Goal: Information Seeking & Learning: Learn about a topic

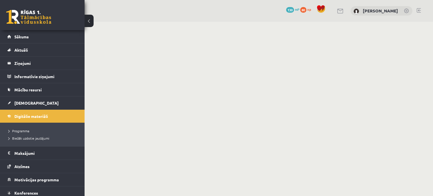
click at [35, 16] on link at bounding box center [28, 17] width 45 height 14
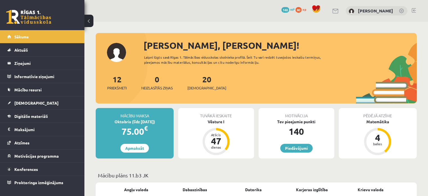
scroll to position [56, 0]
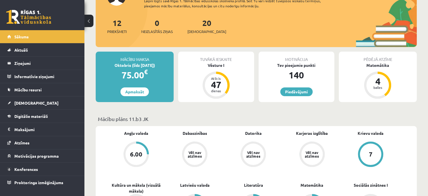
click at [209, 25] on div "12 Priekšmeti 0 Neizlasītās ziņas 20 Ieskaites" at bounding box center [256, 32] width 321 height 30
click at [197, 26] on link "20 Ieskaites" at bounding box center [207, 26] width 39 height 17
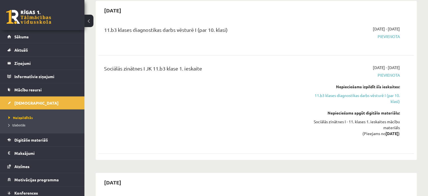
scroll to position [56, 0]
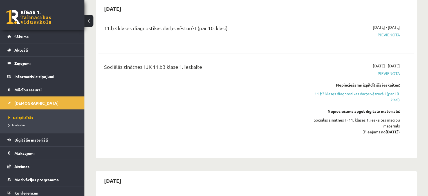
click at [37, 17] on link at bounding box center [28, 17] width 45 height 14
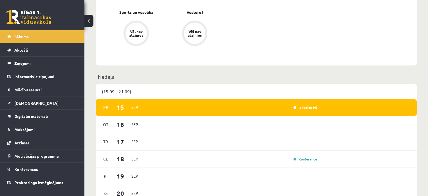
scroll to position [310, 0]
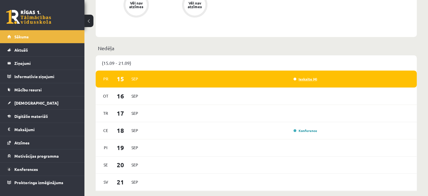
click at [305, 78] on link "Ieskaite (4)" at bounding box center [306, 79] width 24 height 5
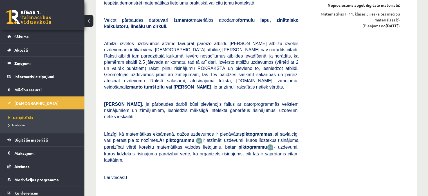
scroll to position [2929, 0]
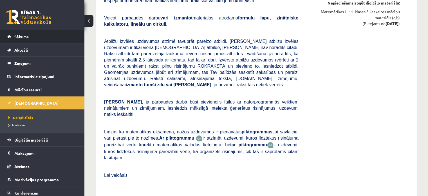
click at [45, 38] on link "Sākums" at bounding box center [42, 36] width 70 height 13
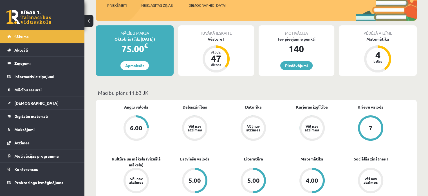
scroll to position [84, 0]
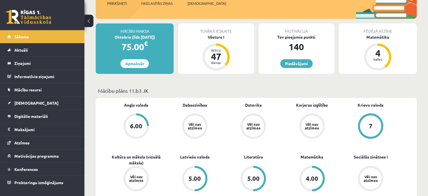
click at [136, 130] on div "6.00" at bounding box center [136, 125] width 21 height 21
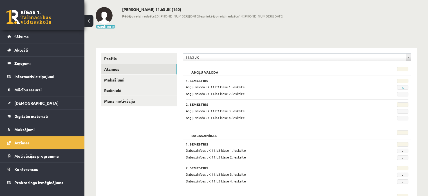
scroll to position [28, 0]
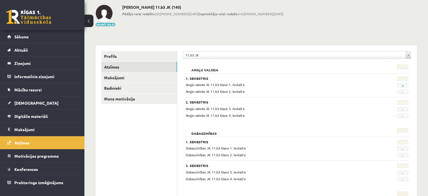
click at [402, 82] on div "6" at bounding box center [393, 84] width 39 height 5
click at [403, 84] on link "6" at bounding box center [403, 85] width 2 height 5
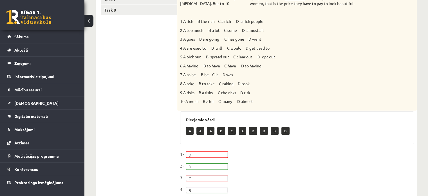
scroll to position [63, 0]
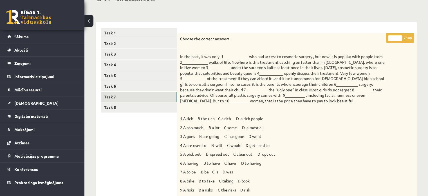
click at [131, 100] on link "Task 7" at bounding box center [139, 97] width 76 height 10
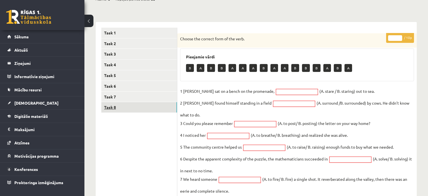
click at [116, 105] on link "Task 8" at bounding box center [139, 107] width 76 height 10
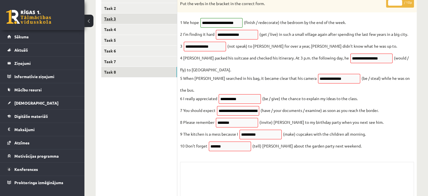
scroll to position [24, 0]
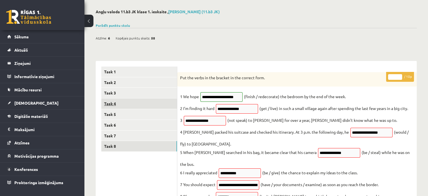
click at [125, 108] on link "Task 4" at bounding box center [139, 103] width 76 height 10
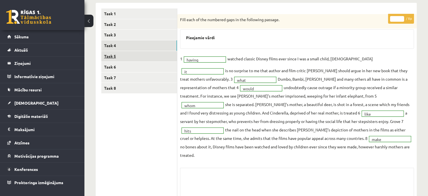
scroll to position [80, 0]
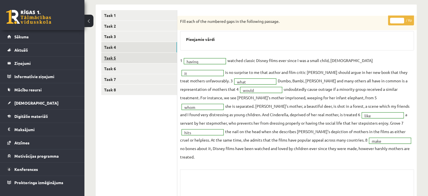
click at [126, 62] on link "Task 5" at bounding box center [139, 58] width 76 height 10
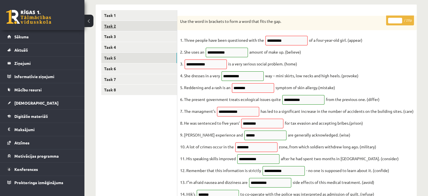
click at [127, 24] on link "Task 2" at bounding box center [139, 26] width 76 height 10
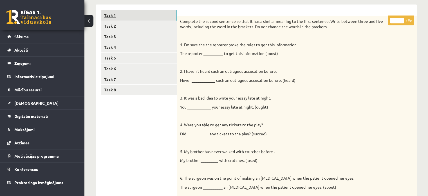
click at [128, 13] on link "Task 1" at bounding box center [139, 15] width 76 height 10
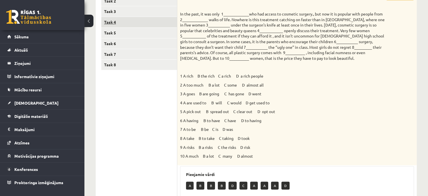
scroll to position [108, 0]
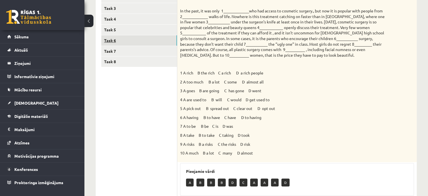
click at [136, 41] on link "Task 6" at bounding box center [139, 40] width 76 height 10
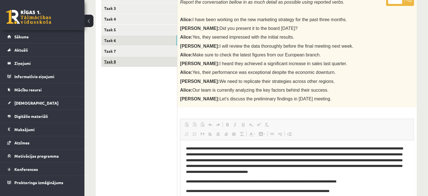
click at [123, 61] on link "Task 8" at bounding box center [139, 61] width 76 height 10
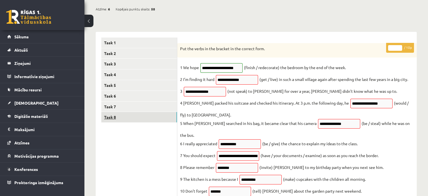
scroll to position [24, 0]
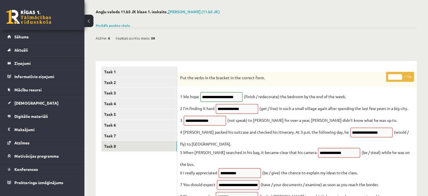
click at [42, 17] on link at bounding box center [28, 17] width 45 height 14
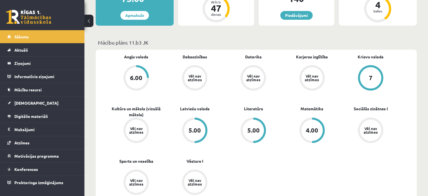
scroll to position [141, 0]
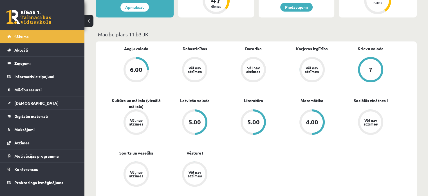
click at [131, 77] on div "6.00" at bounding box center [136, 69] width 21 height 21
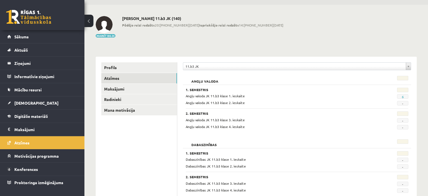
scroll to position [56, 0]
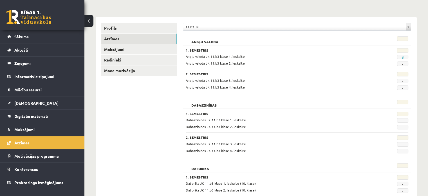
click at [409, 56] on div "6" at bounding box center [393, 56] width 39 height 5
click at [401, 58] on span "6" at bounding box center [402, 57] width 11 height 5
click at [402, 58] on span "6" at bounding box center [402, 57] width 11 height 5
click at [402, 58] on link "6" at bounding box center [403, 57] width 2 height 5
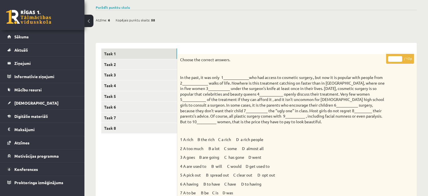
scroll to position [56, 0]
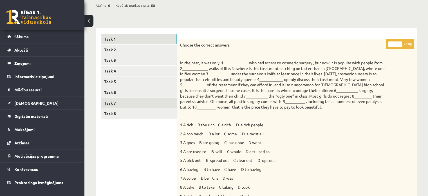
click at [119, 104] on link "Task 7" at bounding box center [139, 103] width 76 height 10
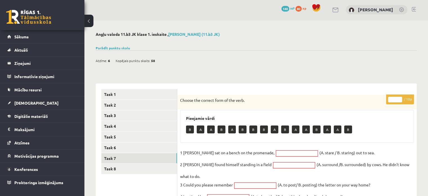
scroll to position [0, 0]
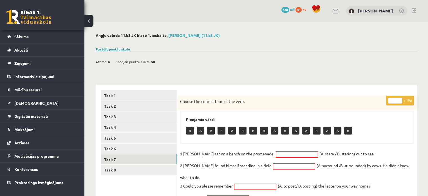
click at [119, 48] on link "Parādīt punktu skalu" at bounding box center [113, 49] width 34 height 5
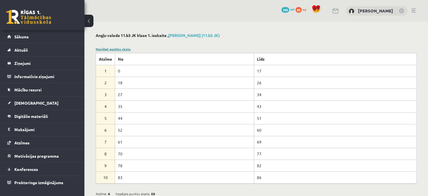
click at [119, 48] on link "Noslēpt punktu skalu" at bounding box center [113, 49] width 35 height 5
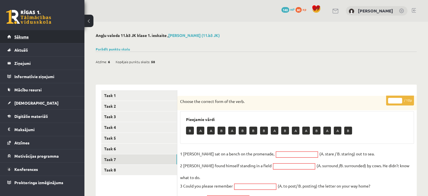
click at [16, 40] on link "Sākums" at bounding box center [42, 36] width 70 height 13
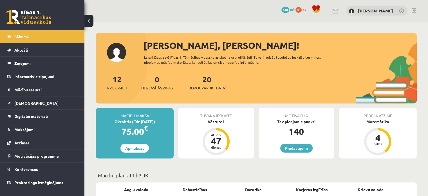
click at [41, 113] on span "Digitālie materiāli" at bounding box center [31, 115] width 34 height 5
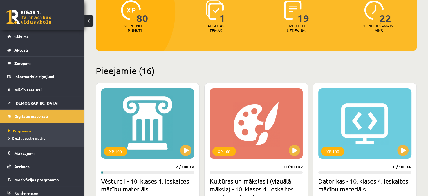
scroll to position [113, 0]
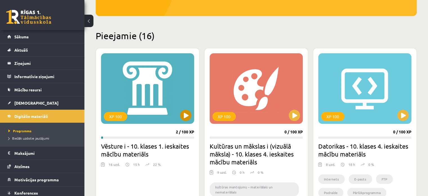
click at [150, 72] on div "XP 100" at bounding box center [147, 88] width 93 height 70
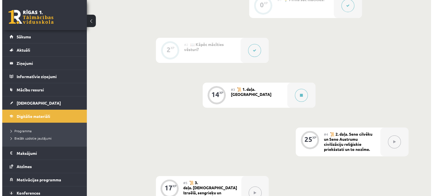
scroll to position [169, 0]
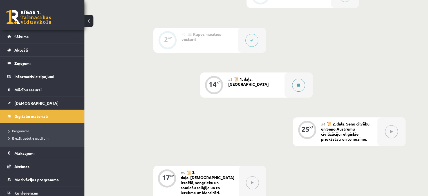
click at [289, 86] on div at bounding box center [299, 84] width 28 height 25
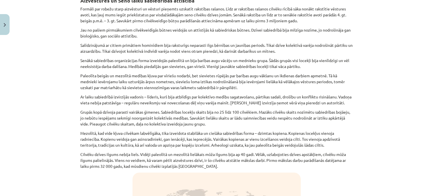
scroll to position [113, 0]
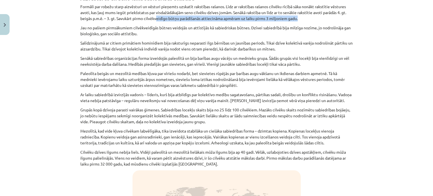
drag, startPoint x: 297, startPoint y: 17, endPoint x: 155, endPoint y: 17, distance: 141.6
click at [155, 17] on p "Formāli par robežu starp aizvēsturi un vēsturi pieņemts uzskatīt rakstības raša…" at bounding box center [216, 13] width 272 height 18
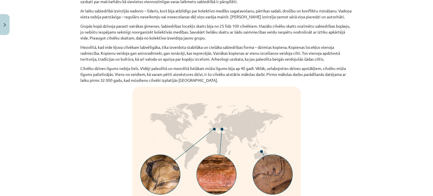
scroll to position [197, 0]
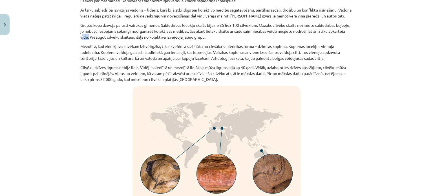
drag, startPoint x: 79, startPoint y: 37, endPoint x: 87, endPoint y: 36, distance: 7.4
click at [86, 36] on p "Grupās kopā dzīvoja parasti vairākas ģimenes. Sabiedrības locekļu skaits bija n…" at bounding box center [216, 31] width 272 height 18
click at [82, 36] on p "Grupās kopā dzīvoja parasti vairākas ģimenes. Sabiedrības locekļu skaits bija n…" at bounding box center [216, 31] width 272 height 18
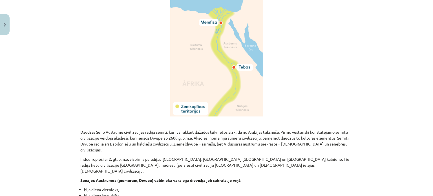
scroll to position [1042, 0]
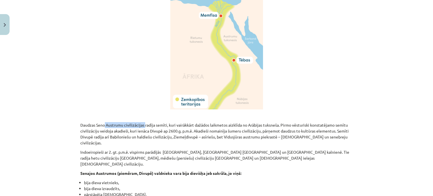
drag, startPoint x: 103, startPoint y: 124, endPoint x: 143, endPoint y: 122, distance: 39.7
click at [143, 122] on p "Daudzas Seno Austrumu civilizācijas radīja semīti, kuri vairākkārt dažādos laik…" at bounding box center [216, 134] width 272 height 24
click at [62, 137] on div "Mācību tēma: Vēsture i - 10. klases 1. ieskaites mācību materiāls #3 📜 1. daļa.…" at bounding box center [216, 98] width 433 height 196
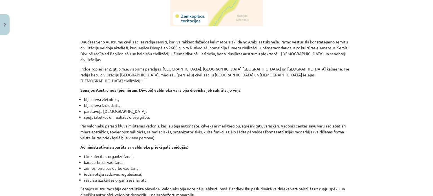
scroll to position [1126, 0]
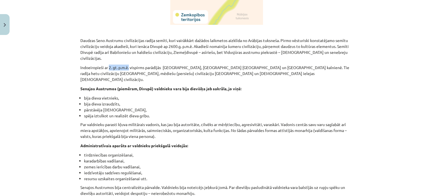
drag, startPoint x: 107, startPoint y: 59, endPoint x: 127, endPoint y: 59, distance: 20.3
click at [127, 64] on p "Indoeiropieši ar 2. gt. p.m.ē. vispirms parādījās Mazāzijā, tad Indijā un Irāna…" at bounding box center [216, 73] width 272 height 18
click at [115, 70] on p "Indoeiropieši ar 2. gt. p.m.ē. vispirms parādījās Mazāzijā, tad Indijā un Irāna…" at bounding box center [216, 73] width 272 height 18
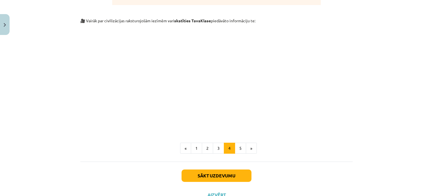
scroll to position [1641, 0]
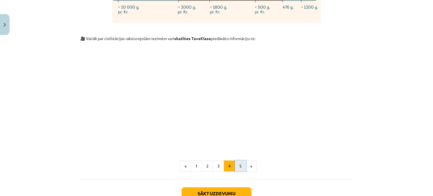
click at [237, 160] on button "5" at bounding box center [240, 165] width 11 height 11
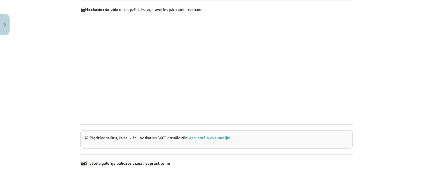
scroll to position [347, 0]
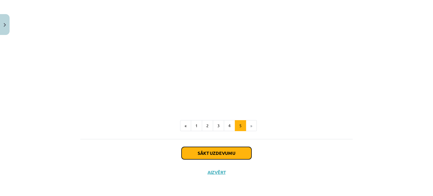
click at [202, 157] on button "Sākt uzdevumu" at bounding box center [216, 153] width 70 height 12
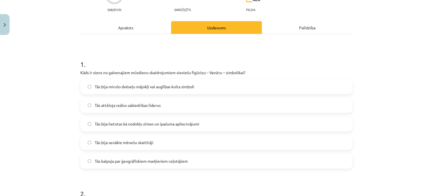
scroll to position [70, 0]
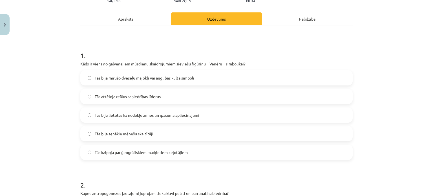
click at [136, 79] on span "Tās bija mirušo dvēseļu mājokļi vai auglības kulta simboli" at bounding box center [144, 78] width 99 height 6
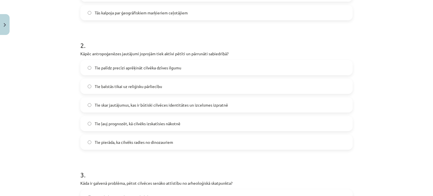
scroll to position [211, 0]
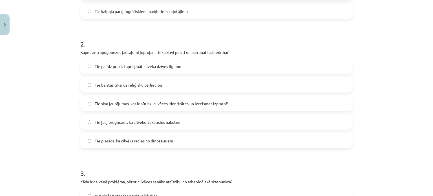
click at [124, 106] on span "Tie skar jautājumus, kas ir būtiski cilvēces identitātes un izcelsmes izpratnē" at bounding box center [161, 104] width 133 height 6
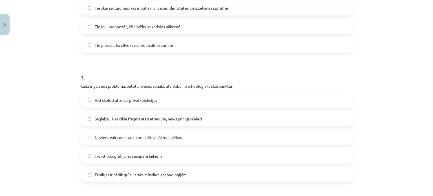
scroll to position [324, 0]
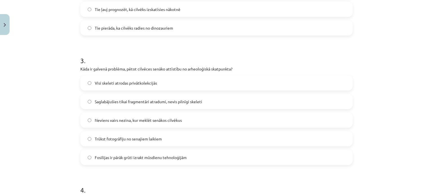
click at [99, 100] on span "Saglabājušies tikai fragmentāri atradumi, nevis pilnīgi skeleti" at bounding box center [148, 102] width 107 height 6
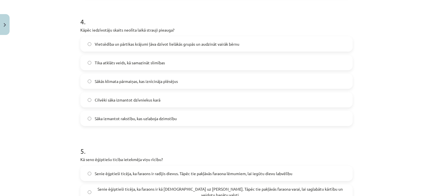
scroll to position [493, 0]
click at [114, 46] on span "Vietsēdība un pārtikas krājumi ļāva dzīvot lielākās grupās un audzināt vairāk b…" at bounding box center [167, 43] width 144 height 6
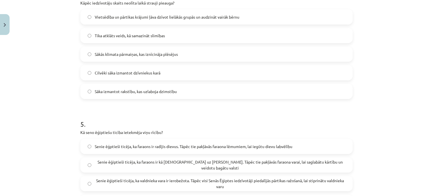
scroll to position [521, 0]
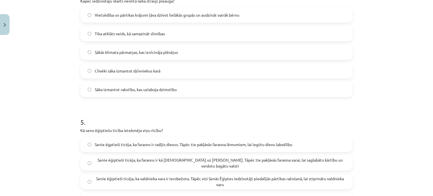
click at [112, 73] on span "Cilvēki sāka izmantot dzīvniekus karā" at bounding box center [128, 71] width 66 height 6
click at [115, 18] on label "Vietsēdība un pārtikas krājumi ļāva dzīvot lielākās grupās un audzināt vairāk b…" at bounding box center [216, 15] width 271 height 14
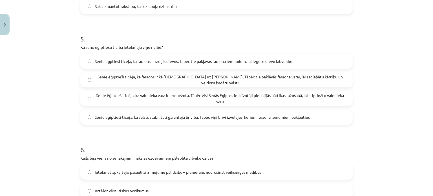
scroll to position [605, 0]
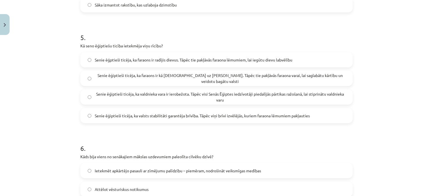
click at [162, 77] on span "Senie ēģiptieši ticēja, ka faraons ir kā dievs uz Zemes. Tāpēc tie pakļāvās far…" at bounding box center [220, 78] width 250 height 12
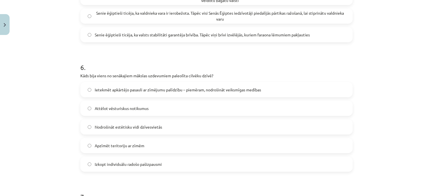
scroll to position [718, 0]
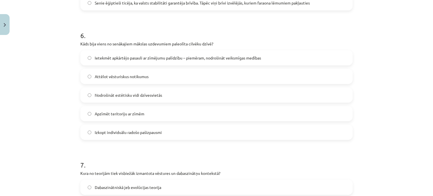
click at [122, 62] on label "Ietekmēt apkārtējo pasauli ar zīmējumu palīdzību – piemēram, nodrošināt veiksmī…" at bounding box center [216, 58] width 271 height 14
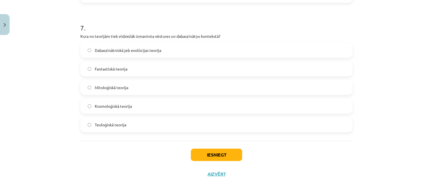
scroll to position [856, 0]
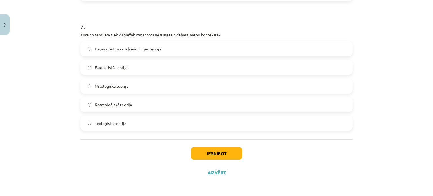
click at [133, 47] on span "Dabaszinātniskā jeb evolūcijas teorija" at bounding box center [128, 49] width 66 height 6
click at [221, 157] on button "Iesniegt" at bounding box center [216, 153] width 51 height 12
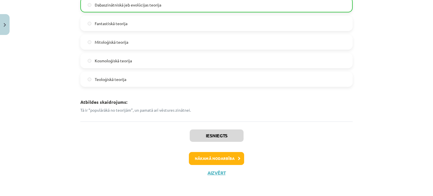
scroll to position [1049, 0]
click at [213, 159] on button "Nākamā nodarbība" at bounding box center [216, 158] width 55 height 13
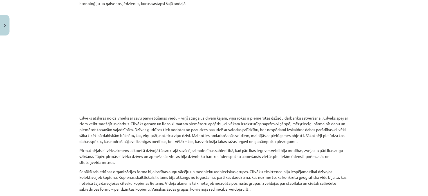
scroll to position [0, 0]
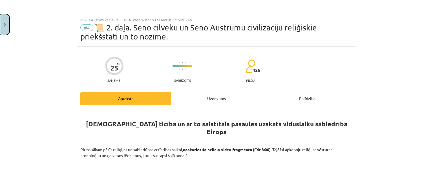
click at [4, 20] on button "Close" at bounding box center [5, 24] width 10 height 21
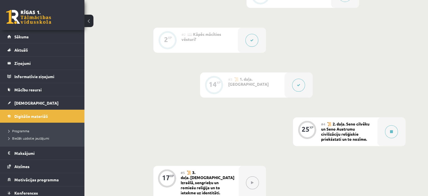
click at [15, 17] on link at bounding box center [28, 17] width 45 height 14
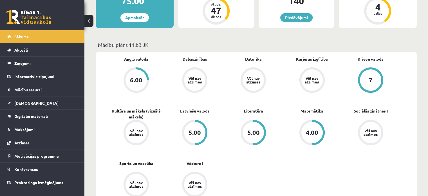
scroll to position [113, 0]
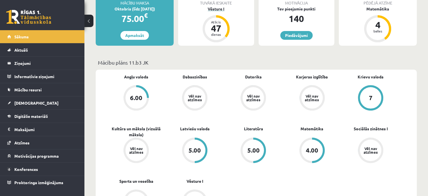
click at [228, 24] on div "Atlicis 47 dienas" at bounding box center [216, 28] width 27 height 27
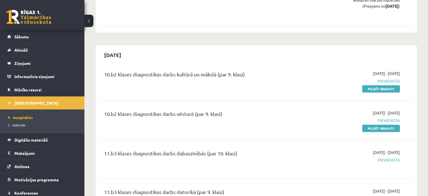
scroll to position [394, 0]
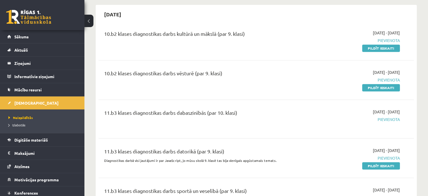
click at [35, 22] on link at bounding box center [28, 17] width 45 height 14
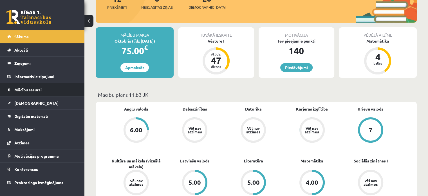
scroll to position [84, 0]
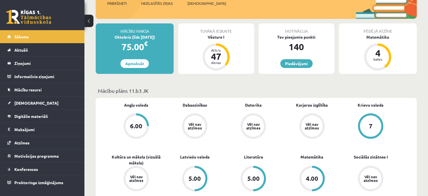
click at [204, 49] on div "Tuvākā ieskaite Vēsture I Atlicis 47 dienas" at bounding box center [216, 48] width 76 height 50
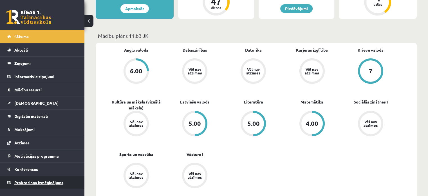
scroll to position [141, 0]
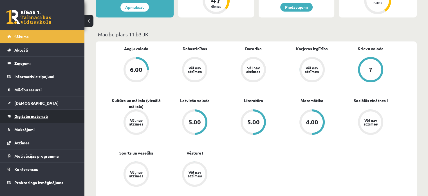
click at [34, 113] on link "Digitālie materiāli" at bounding box center [42, 116] width 70 height 13
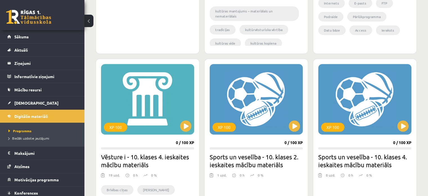
scroll to position [422, 0]
